Goal: Information Seeking & Learning: Learn about a topic

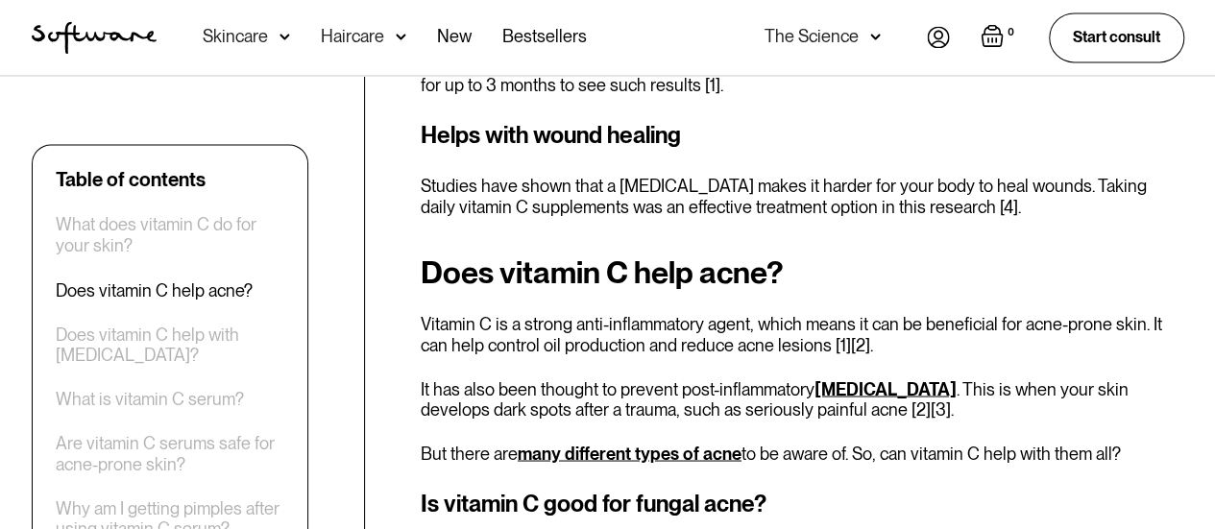
scroll to position [1633, 0]
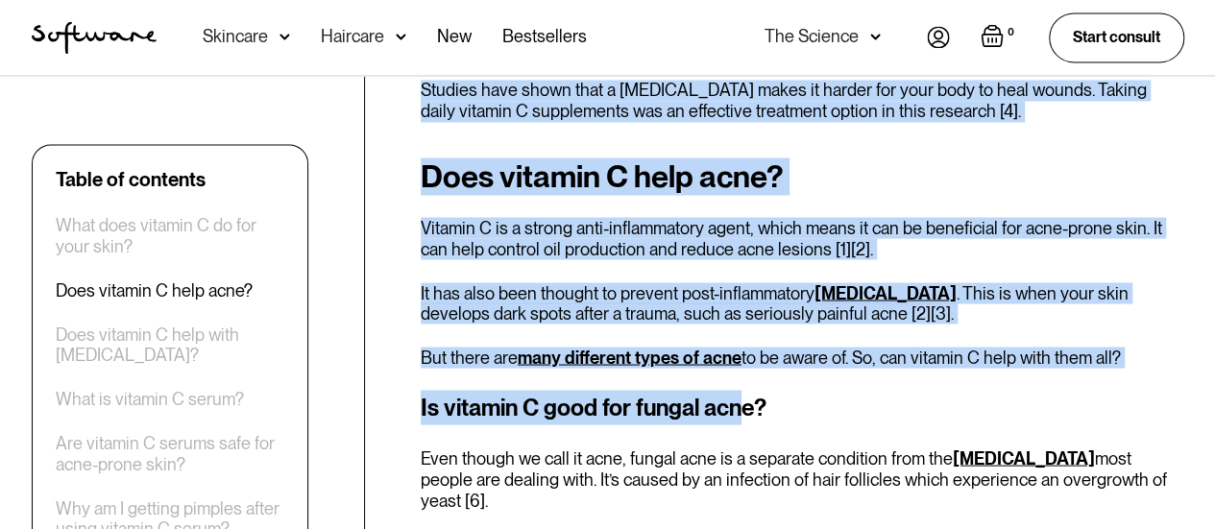
drag, startPoint x: 555, startPoint y: 404, endPoint x: 396, endPoint y: 402, distance: 159.5
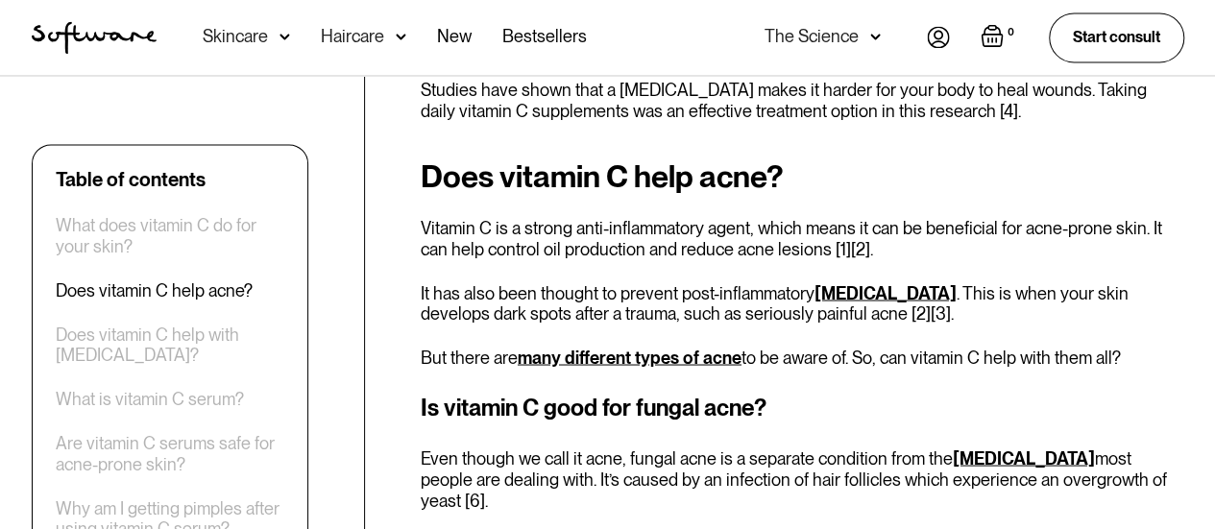
click at [757, 409] on h3 "Is vitamin C good for fungal acne?" at bounding box center [803, 407] width 764 height 35
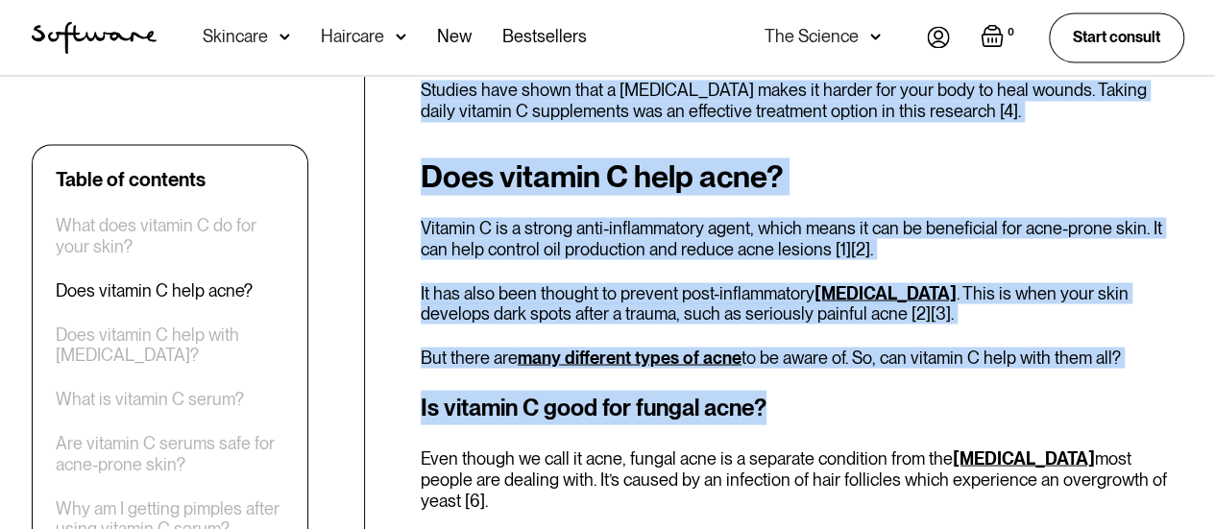
drag, startPoint x: 524, startPoint y: 408, endPoint x: 410, endPoint y: 405, distance: 114.3
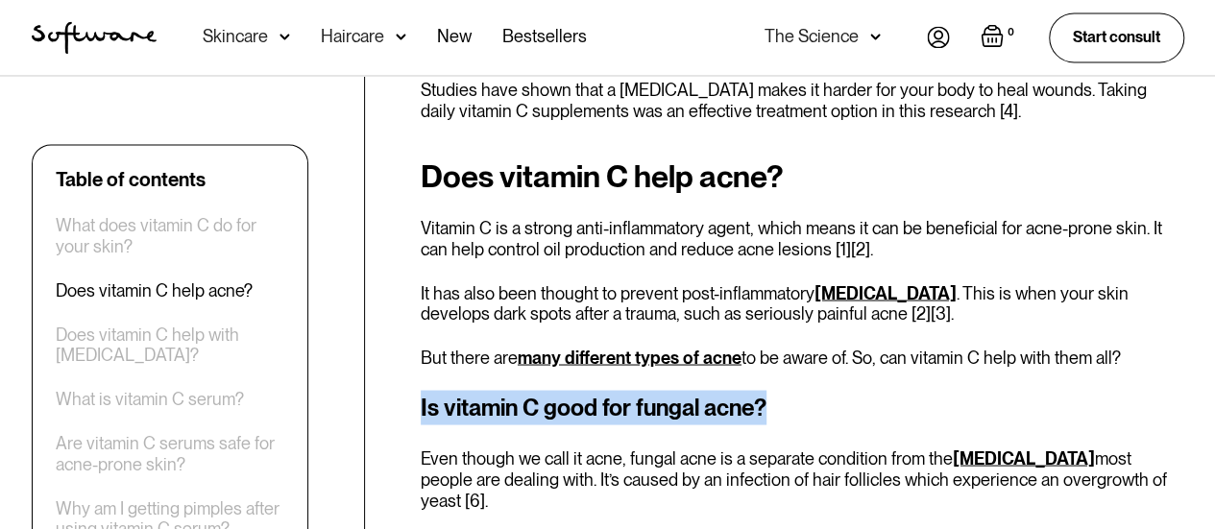
copy h3 "Is vitamin C good for fungal acne?"
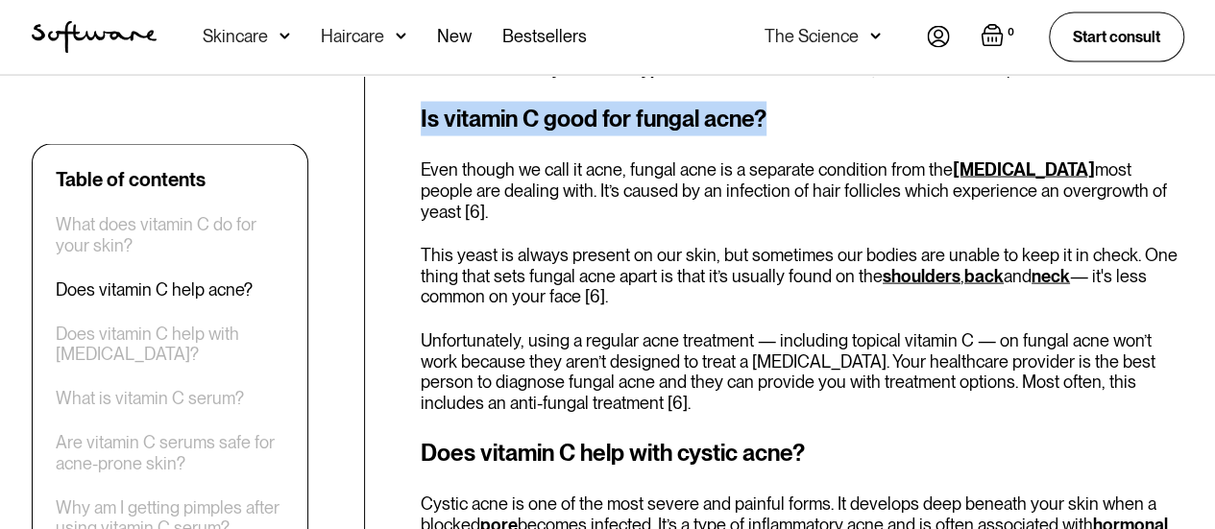
scroll to position [2017, 0]
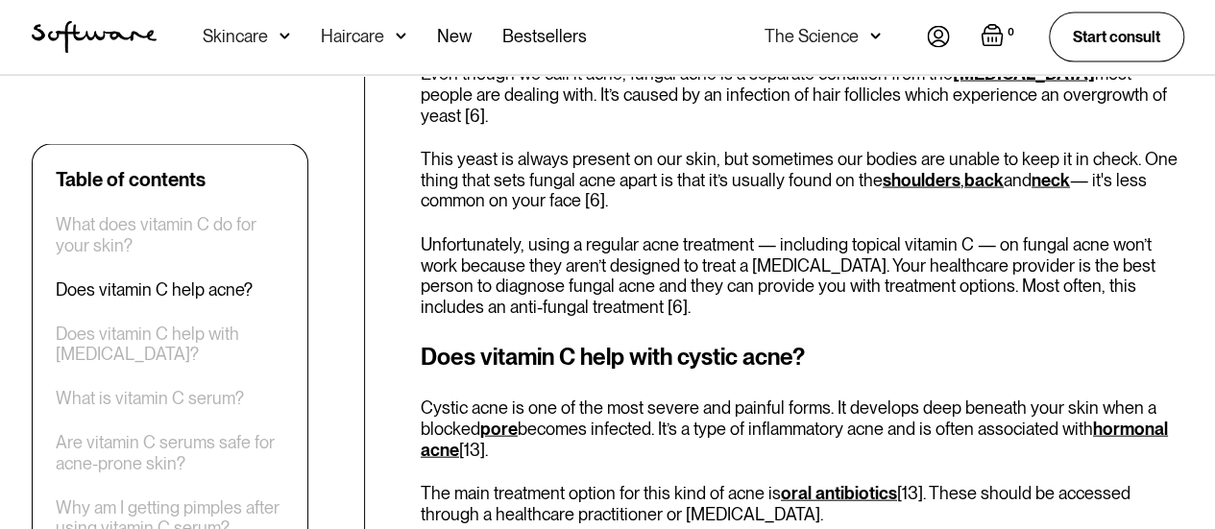
click at [453, 340] on h3 "Does vitamin C help with cystic acne?" at bounding box center [803, 357] width 764 height 35
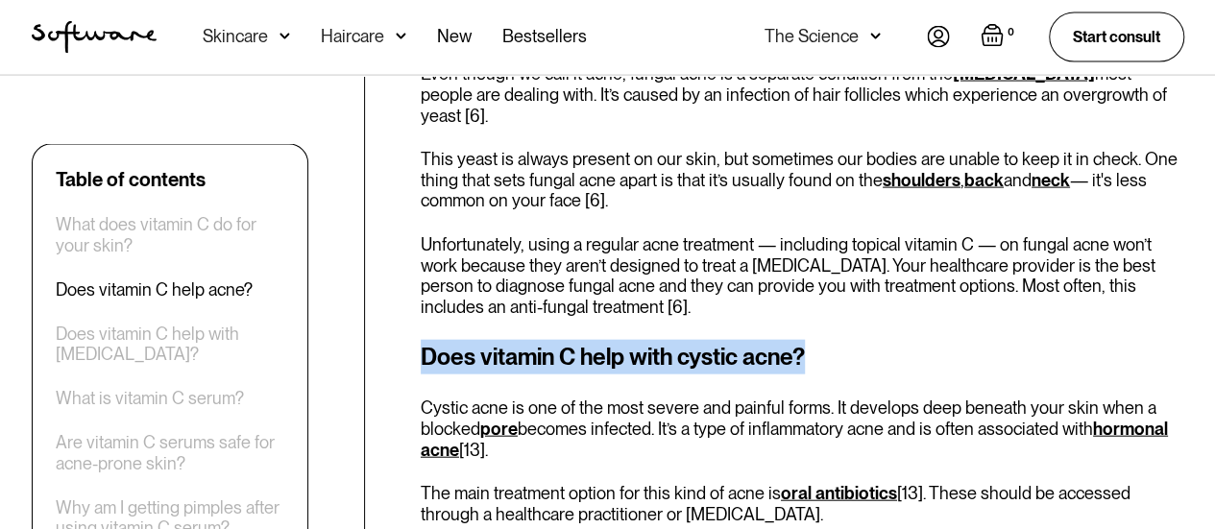
drag, startPoint x: 421, startPoint y: 341, endPoint x: 866, endPoint y: 332, distance: 445.8
click at [866, 340] on h3 "Does vitamin C help with cystic acne?" at bounding box center [803, 357] width 764 height 35
copy h3 "Does vitamin C help with cystic acne?"
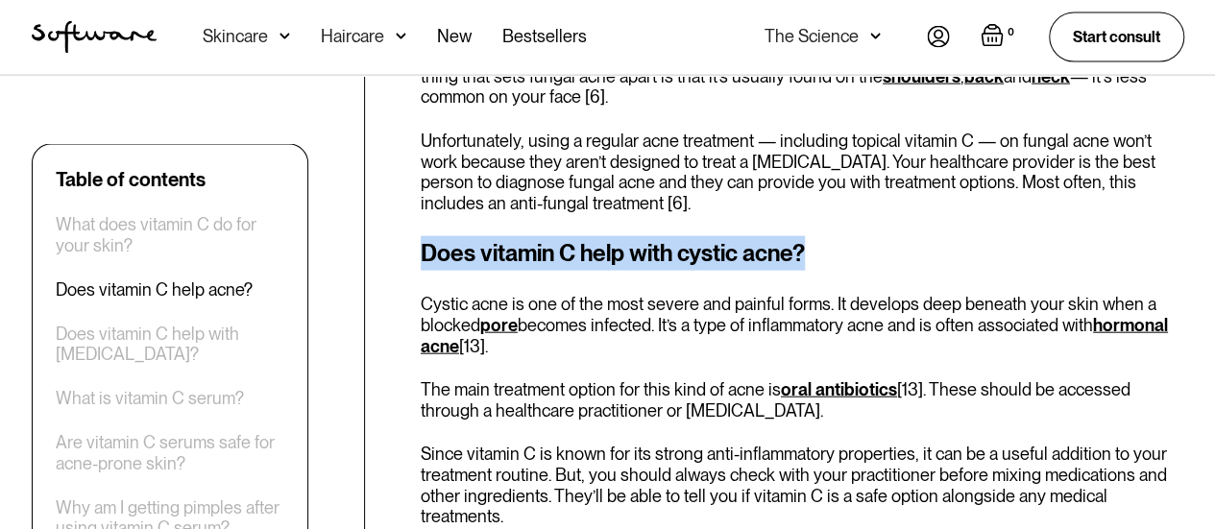
scroll to position [2305, 0]
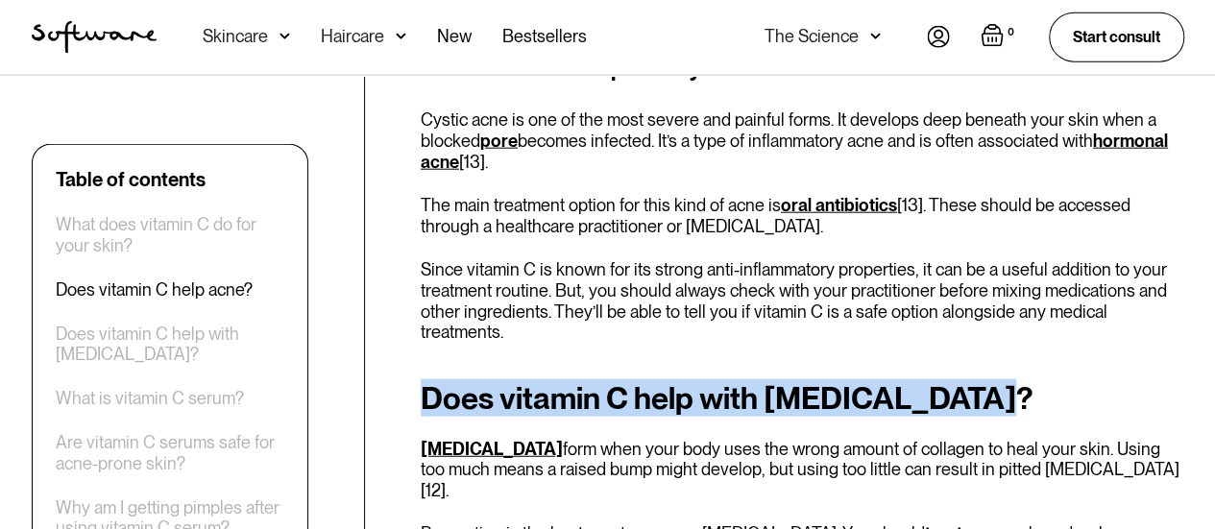
drag, startPoint x: 412, startPoint y: 354, endPoint x: 995, endPoint y: 356, distance: 583.1
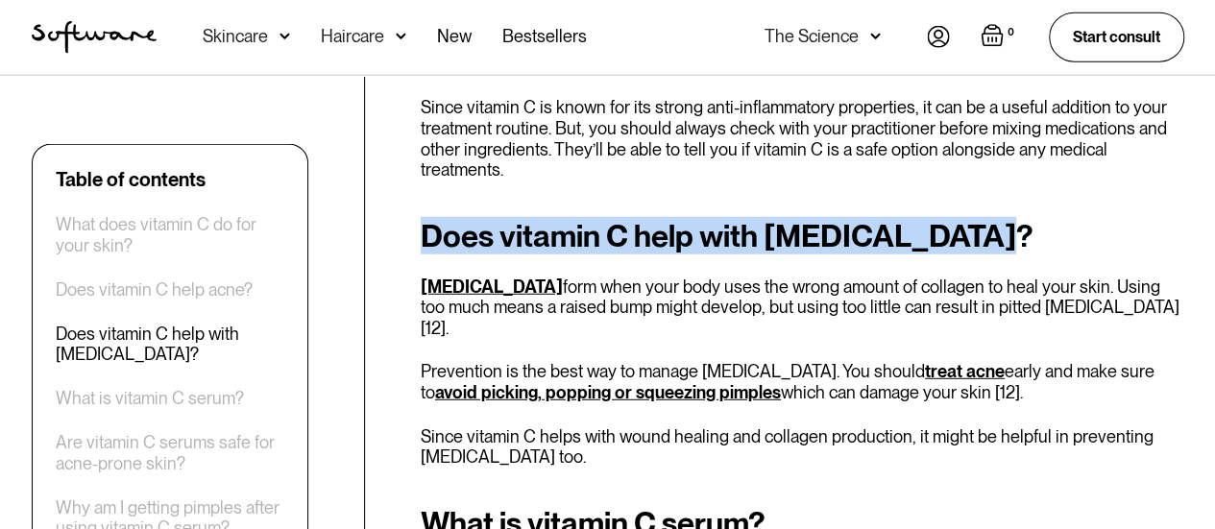
scroll to position [2497, 0]
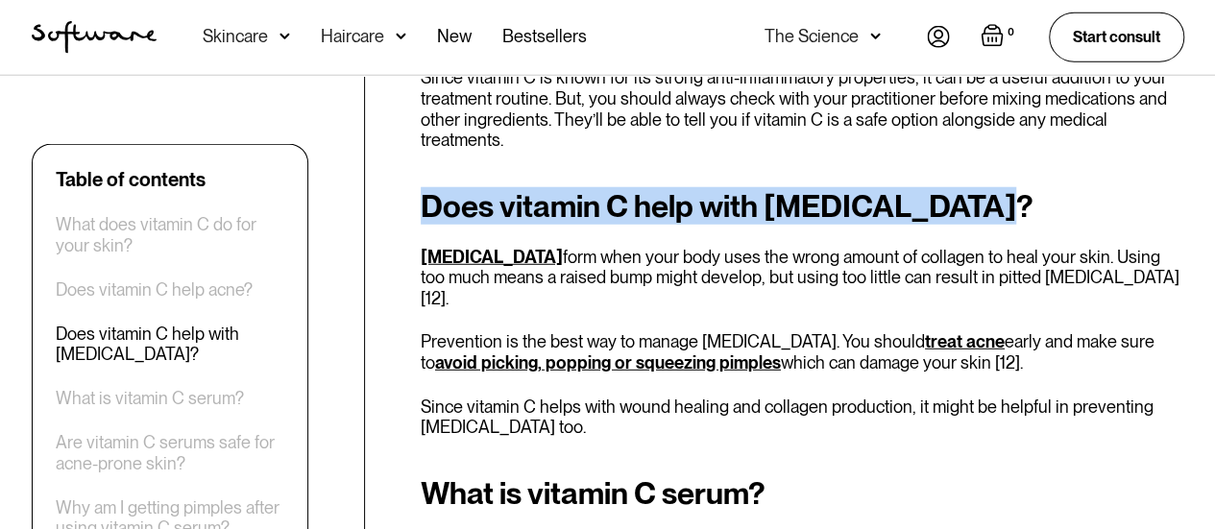
copy h2 "Does vitamin C help with [MEDICAL_DATA]?"
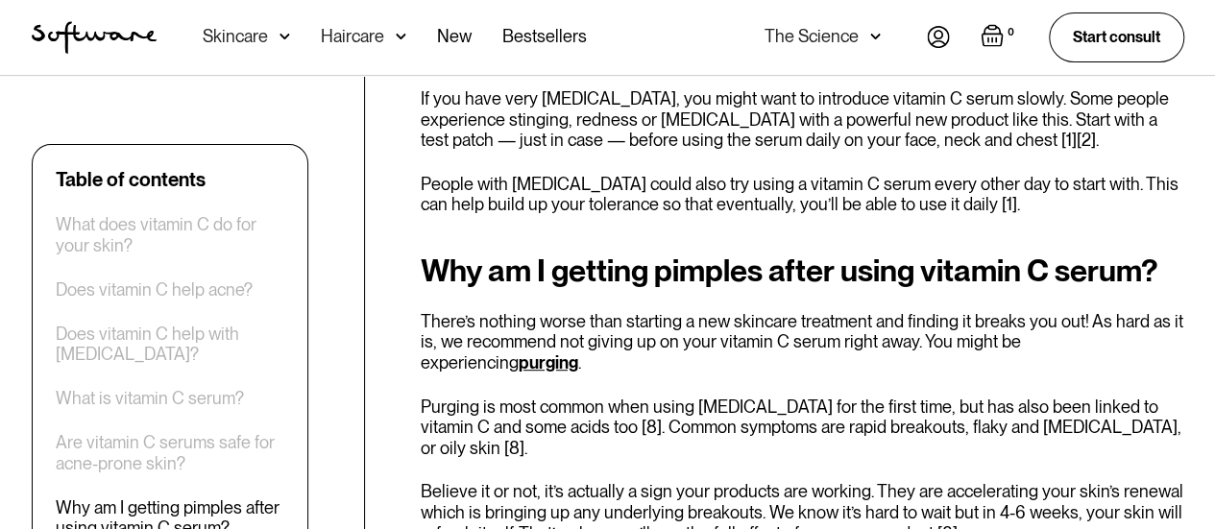
scroll to position [4034, 0]
